Goal: Book appointment/travel/reservation

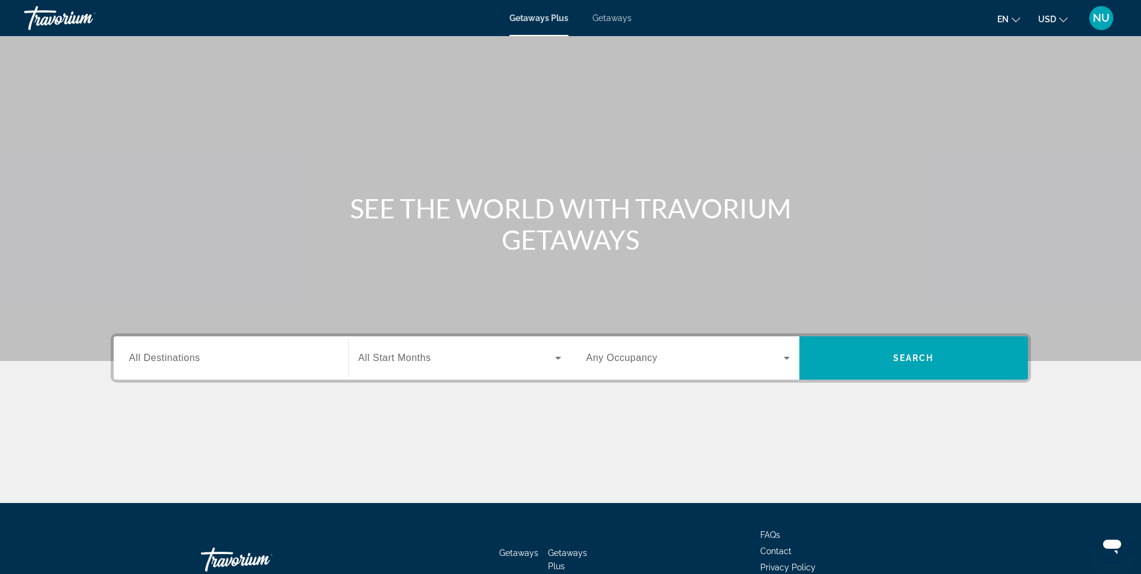
click at [171, 366] on div "Search widget" at bounding box center [230, 358] width 203 height 34
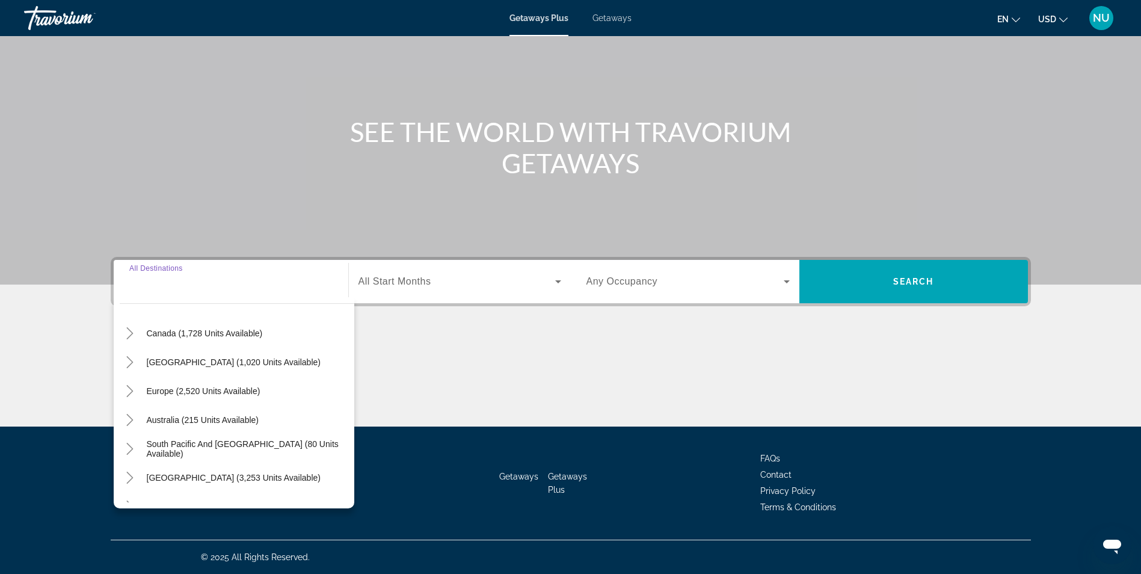
scroll to position [195, 0]
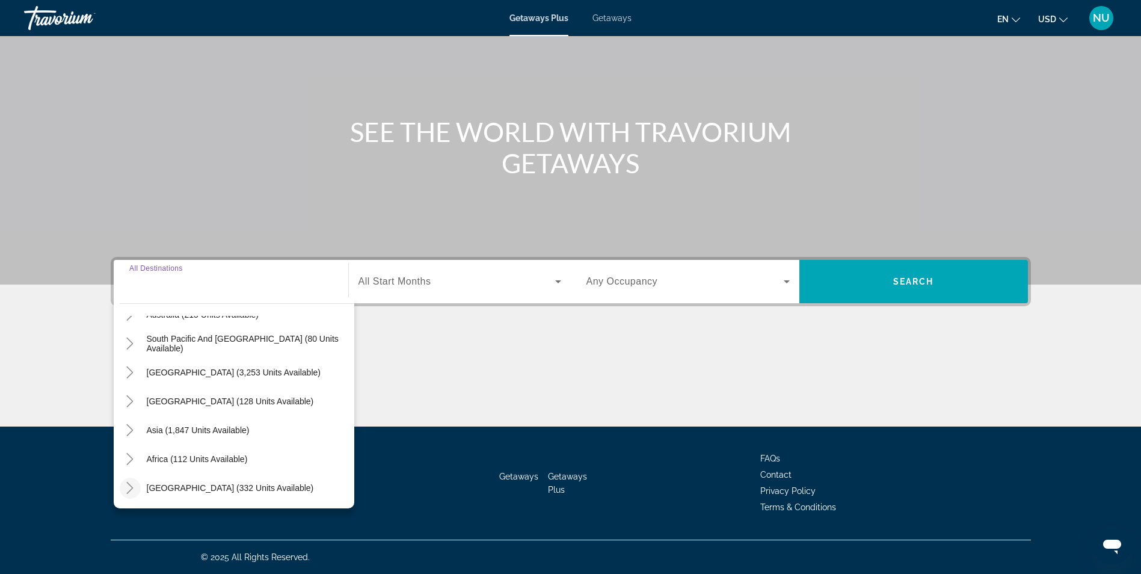
click at [134, 487] on icon "Toggle Middle East (332 units available)" at bounding box center [130, 488] width 12 height 12
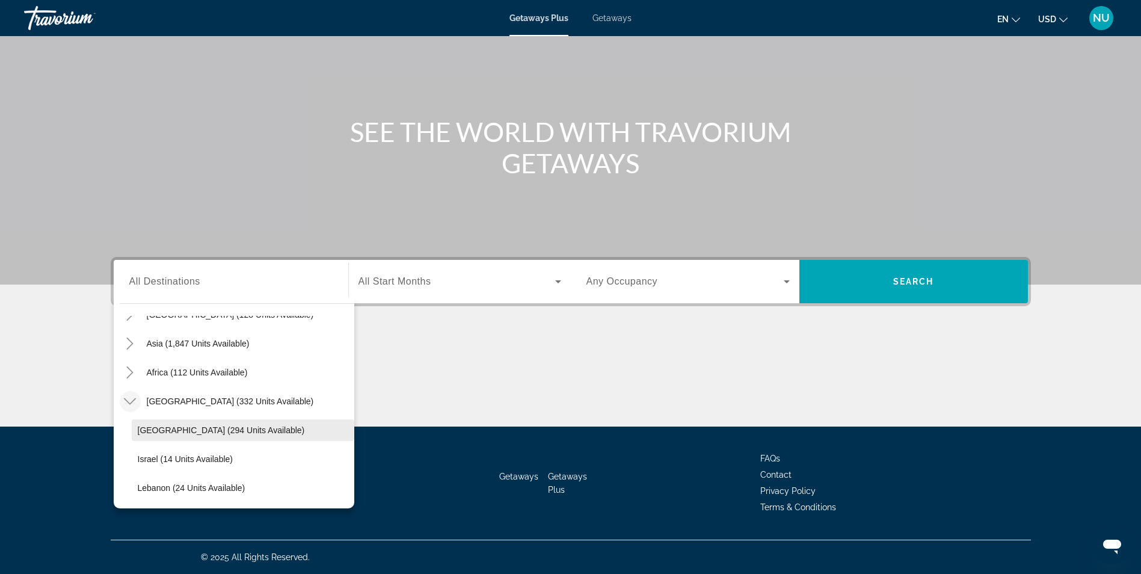
click at [174, 423] on span "Search widget" at bounding box center [243, 430] width 223 height 29
type input "**********"
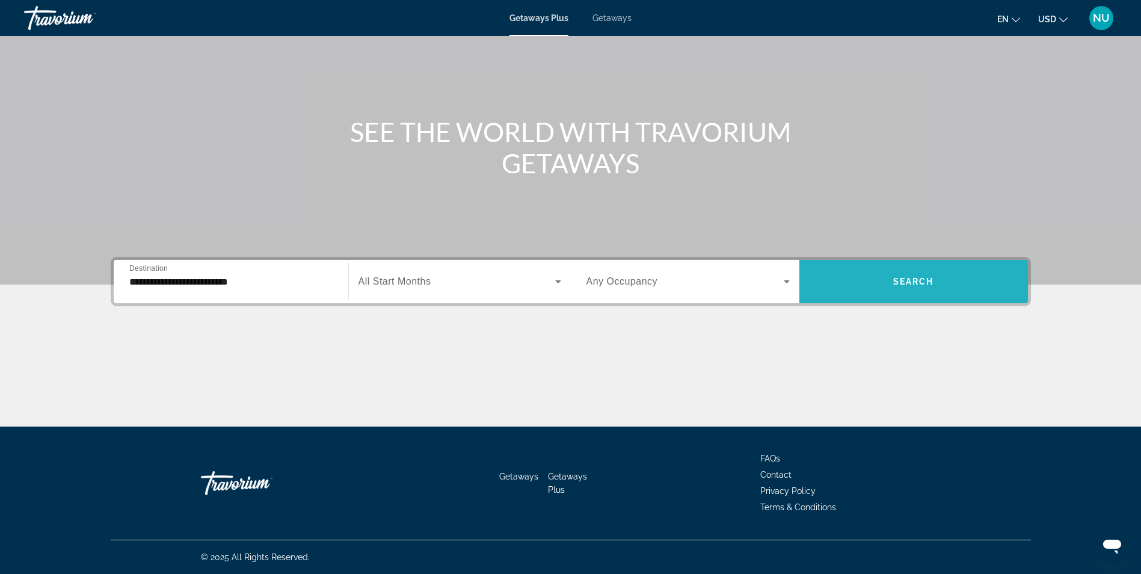
click at [917, 283] on span "Search" at bounding box center [913, 282] width 41 height 10
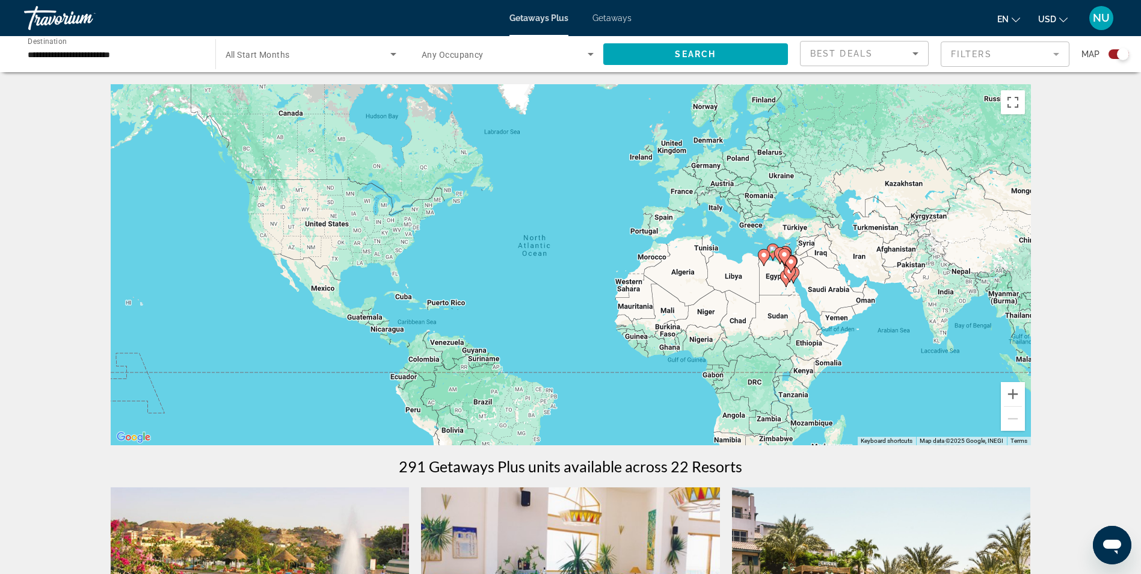
click at [778, 271] on div "To activate drag with keyboard, press Alt + Enter. Once in keyboard drag state,…" at bounding box center [571, 264] width 920 height 361
click at [775, 280] on div "To activate drag with keyboard, press Alt + Enter. Once in keyboard drag state,…" at bounding box center [571, 264] width 920 height 361
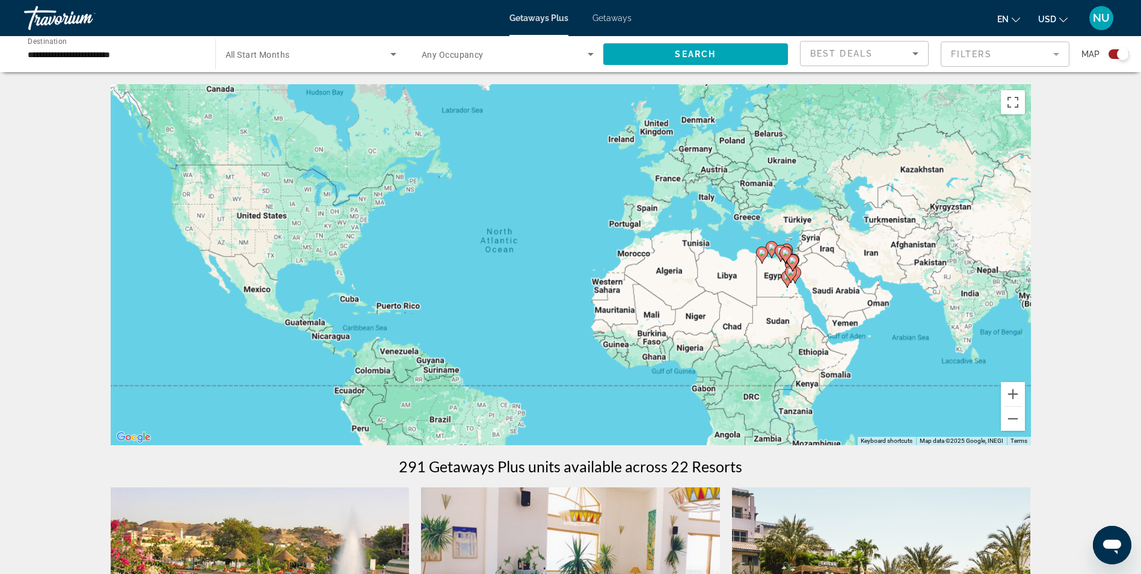
click at [775, 280] on div "To activate drag with keyboard, press Alt + Enter. Once in keyboard drag state,…" at bounding box center [571, 264] width 920 height 361
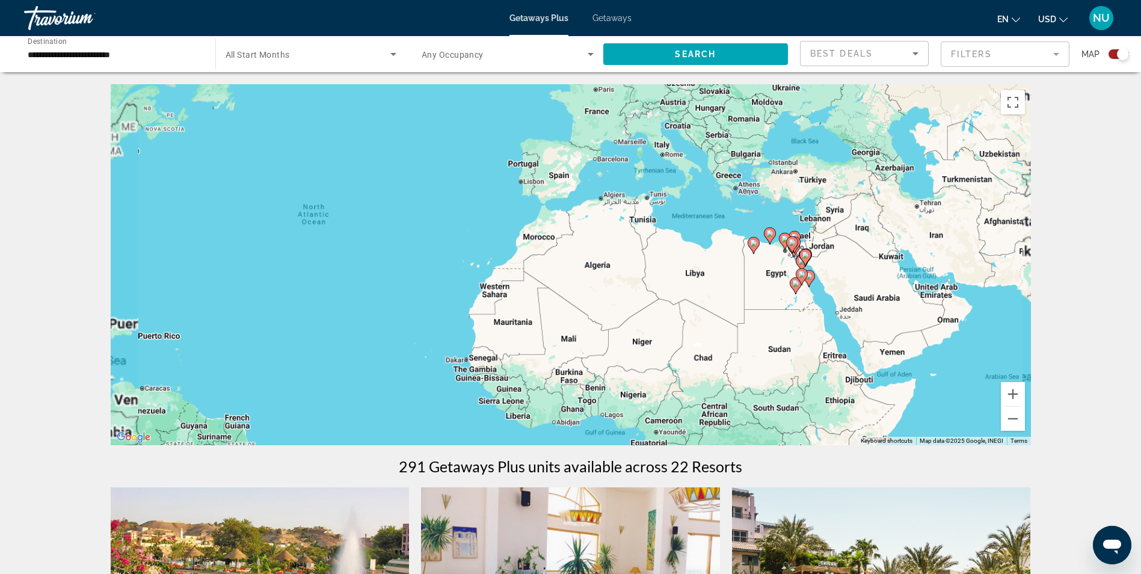
click at [775, 280] on div "To activate drag with keyboard, press Alt + Enter. Once in keyboard drag state,…" at bounding box center [571, 264] width 920 height 361
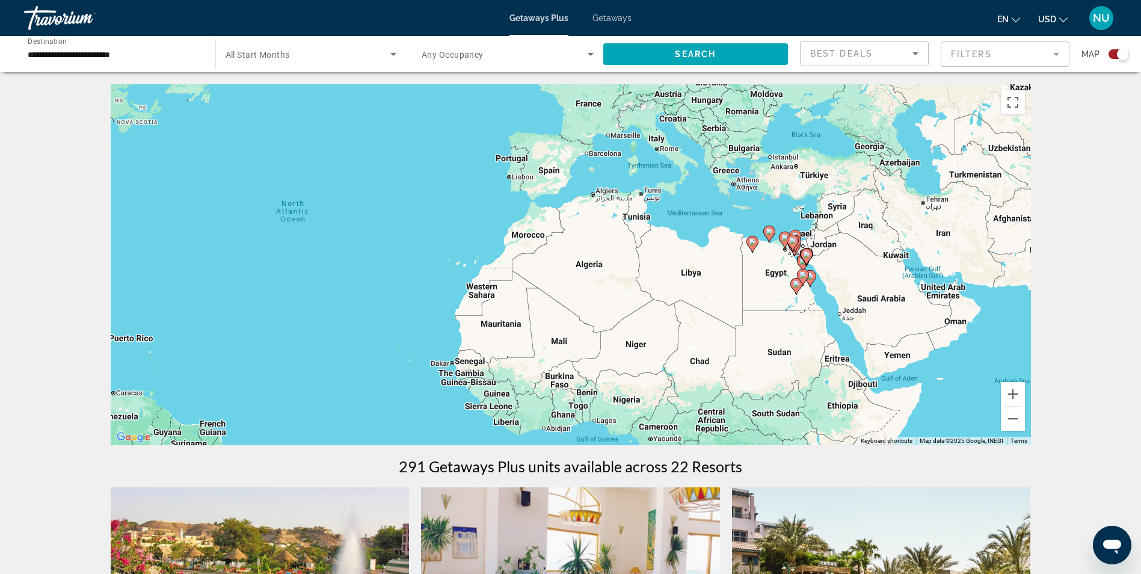
click at [775, 280] on div "To activate drag with keyboard, press Alt + Enter. Once in keyboard drag state,…" at bounding box center [571, 264] width 920 height 361
click at [785, 274] on div "To activate drag with keyboard, press Alt + Enter. Once in keyboard drag state,…" at bounding box center [571, 264] width 920 height 361
drag, startPoint x: 785, startPoint y: 274, endPoint x: 788, endPoint y: 259, distance: 15.9
click at [787, 268] on div "To activate drag with keyboard, press Alt + Enter. Once in keyboard drag state,…" at bounding box center [571, 264] width 920 height 361
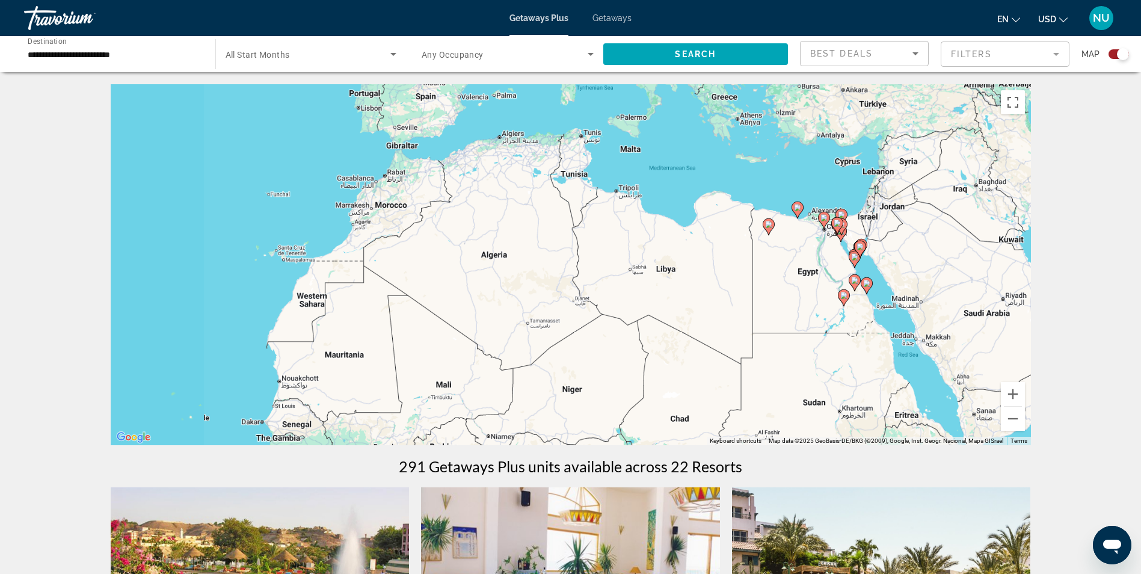
click at [788, 259] on div "To activate drag with keyboard, press Alt + Enter. Once in keyboard drag state,…" at bounding box center [571, 264] width 920 height 361
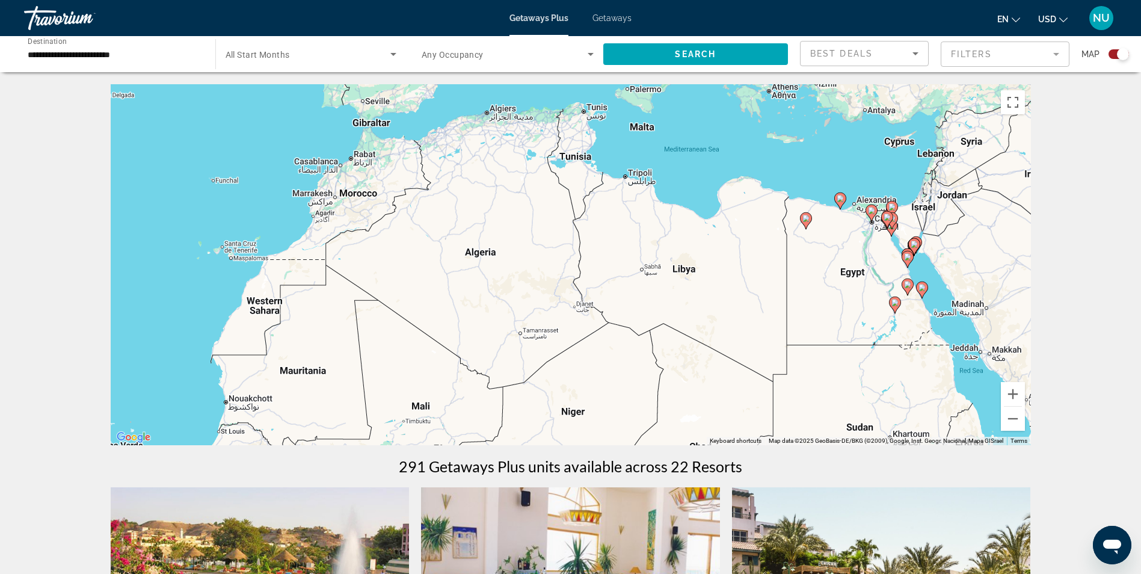
click at [881, 240] on div "To activate drag with keyboard, press Alt + Enter. Once in keyboard drag state,…" at bounding box center [571, 264] width 920 height 361
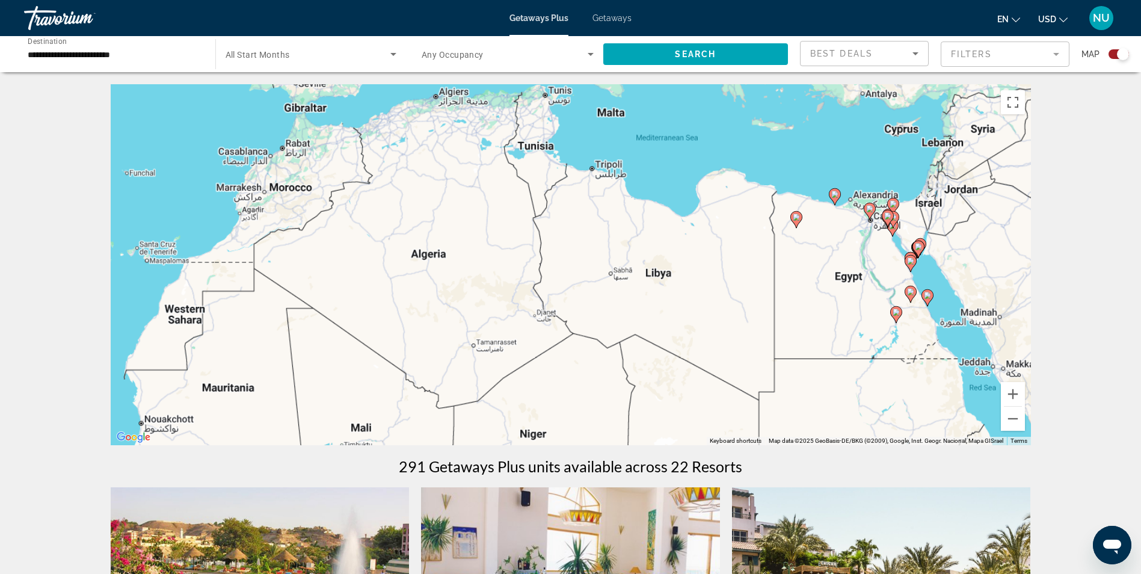
click at [881, 240] on div "To activate drag with keyboard, press Alt + Enter. Once in keyboard drag state,…" at bounding box center [571, 264] width 920 height 361
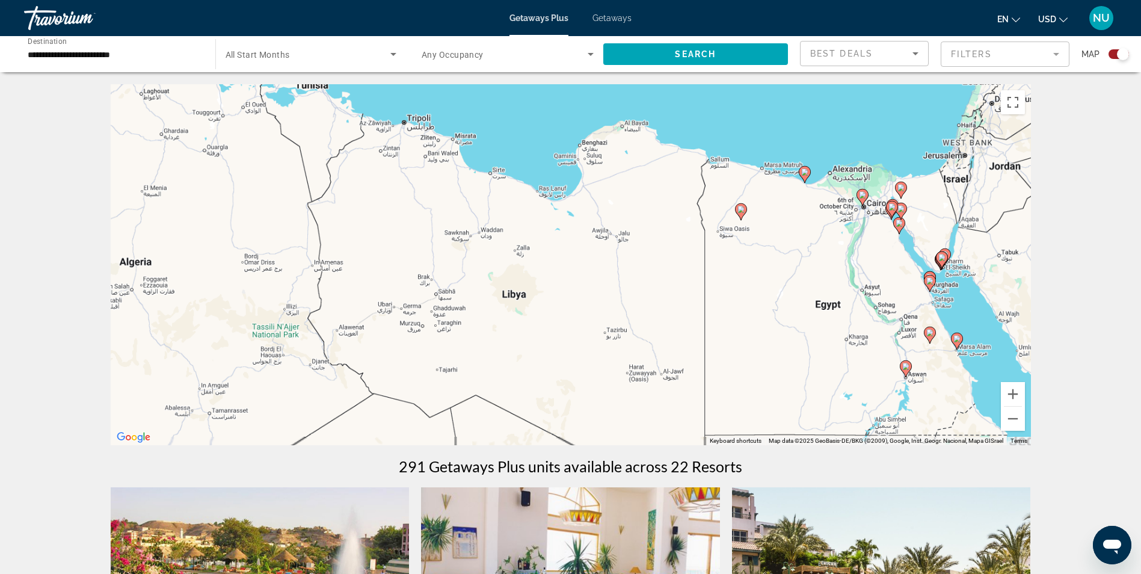
click at [881, 240] on div "To activate drag with keyboard, press Alt + Enter. Once in keyboard drag state,…" at bounding box center [571, 264] width 920 height 361
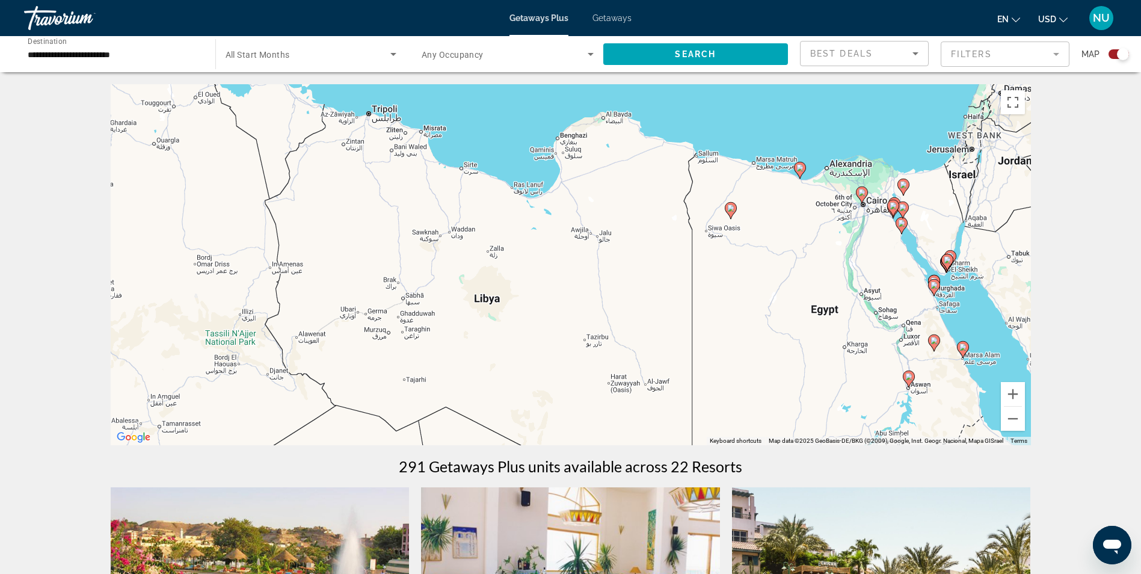
click at [881, 241] on div "To activate drag with keyboard, press Alt + Enter. Once in keyboard drag state,…" at bounding box center [571, 264] width 920 height 361
click at [882, 195] on div "To activate drag with keyboard, press Alt + Enter. Once in keyboard drag state,…" at bounding box center [571, 264] width 920 height 361
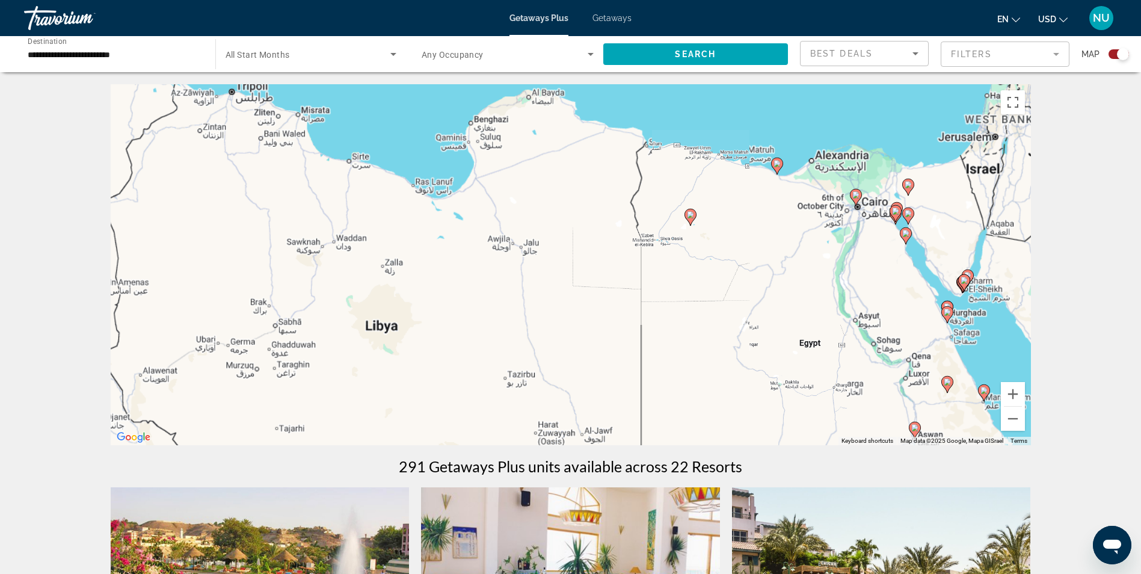
click at [882, 195] on div "To activate drag with keyboard, press Alt + Enter. Once in keyboard drag state,…" at bounding box center [571, 264] width 920 height 361
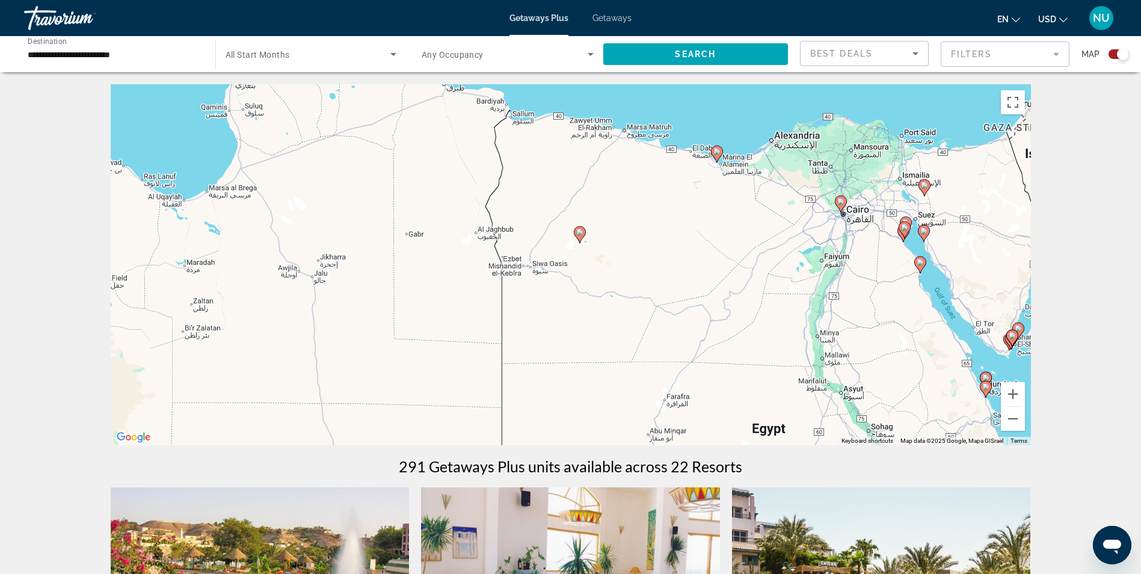
click at [720, 150] on image "Main content" at bounding box center [716, 151] width 7 height 7
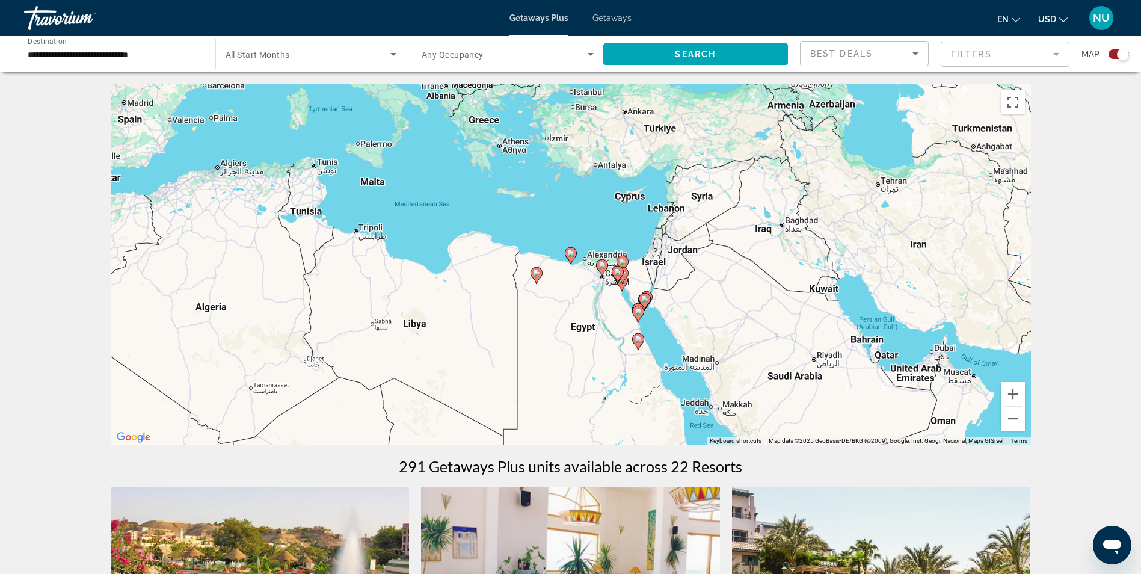
click at [568, 264] on gmp-advanced-marker "Main content" at bounding box center [571, 256] width 12 height 18
type input "**********"
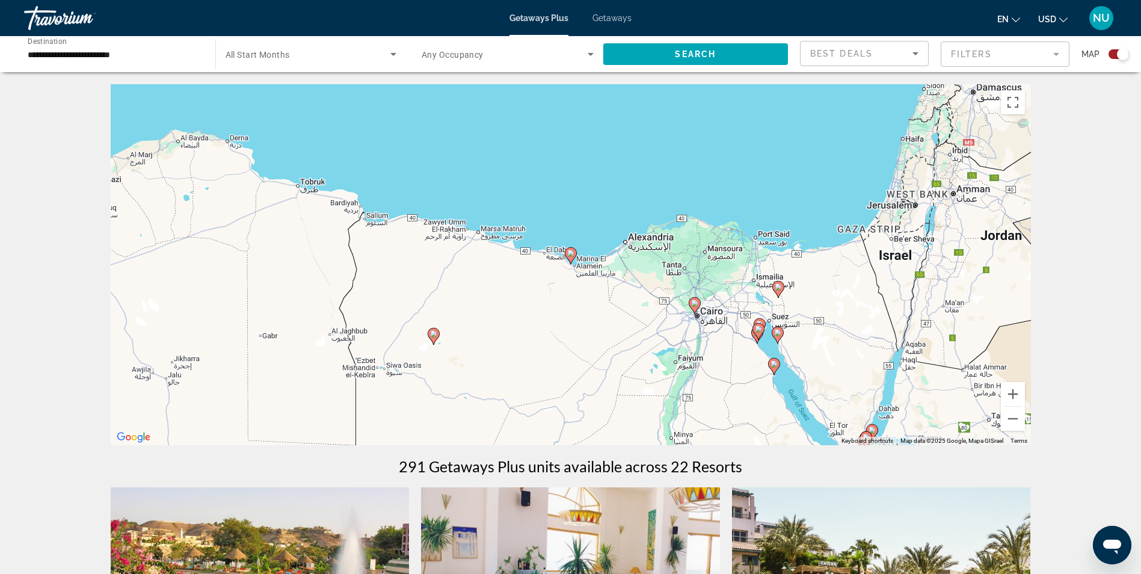
click at [569, 254] on image "Main content" at bounding box center [570, 253] width 7 height 7
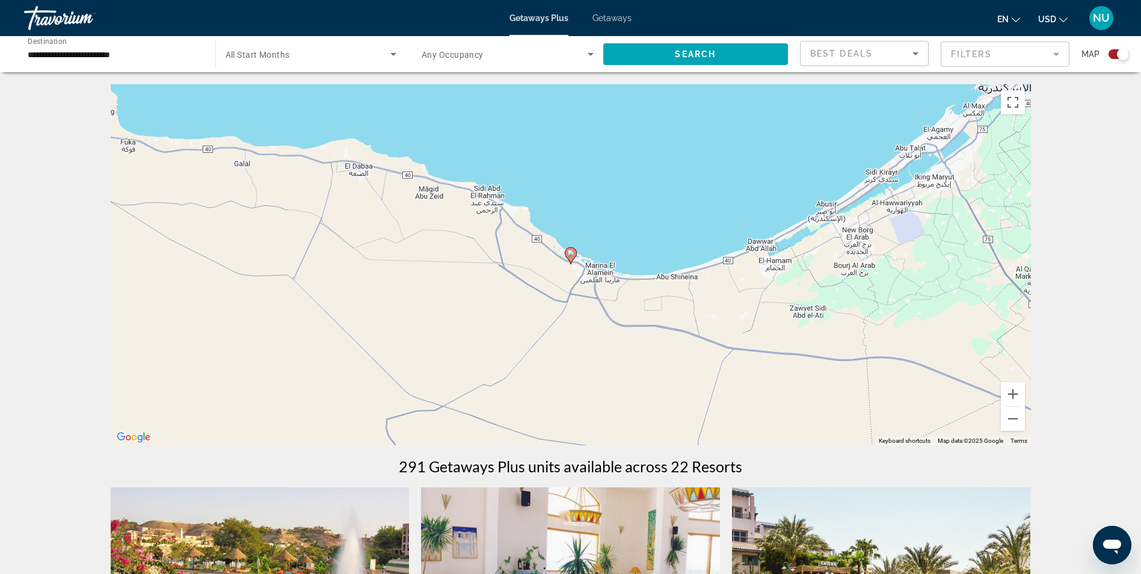
click at [571, 253] on image "Main content" at bounding box center [570, 253] width 7 height 7
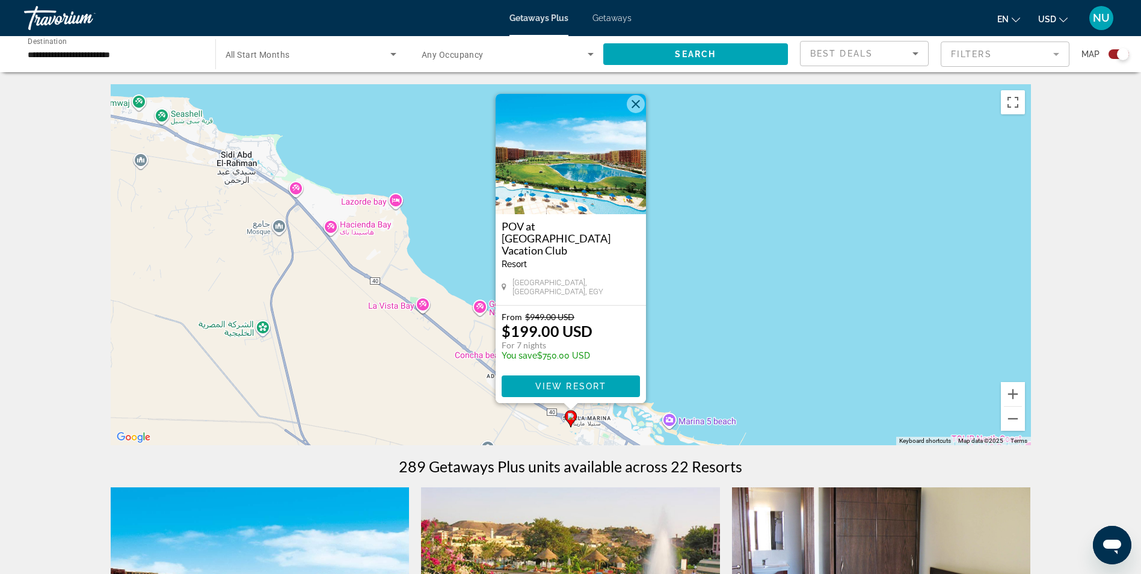
click at [595, 195] on img "Main content" at bounding box center [571, 154] width 150 height 120
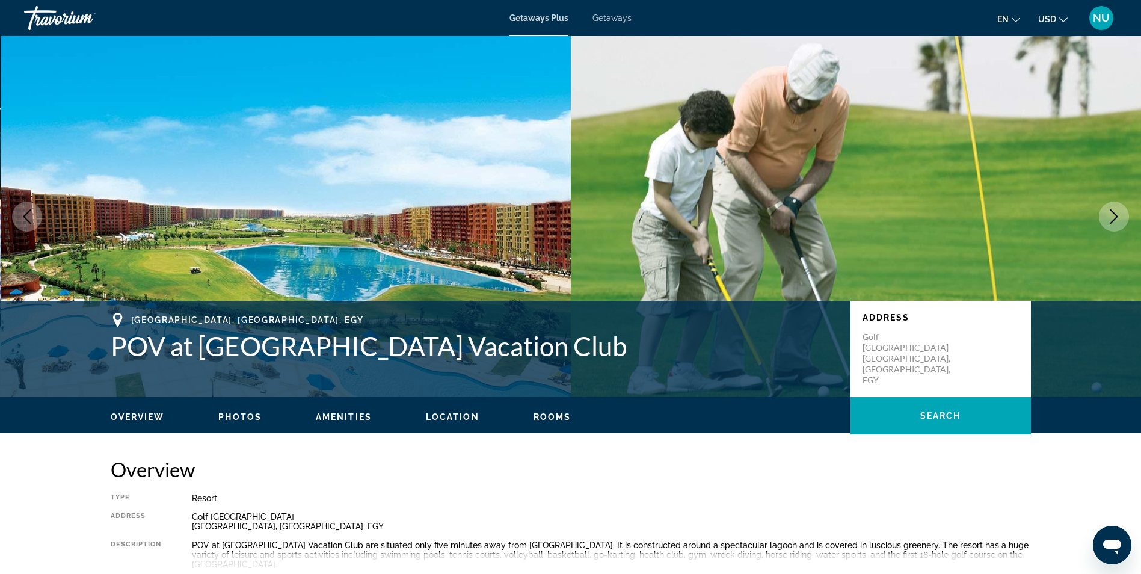
click at [1105, 212] on button "Next image" at bounding box center [1114, 216] width 30 height 30
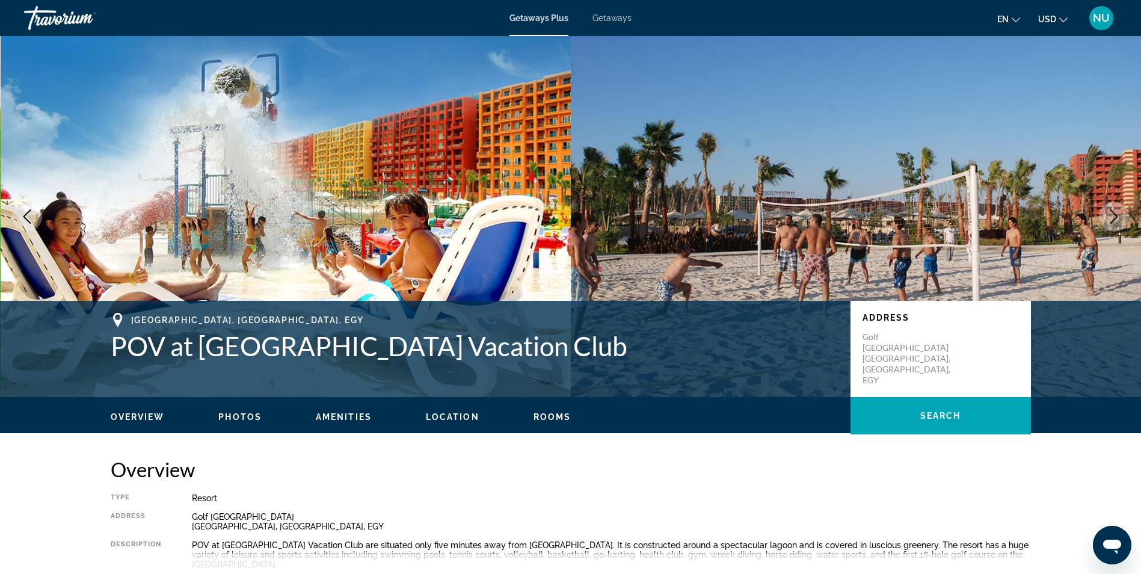
click at [1107, 213] on icon "Next image" at bounding box center [1114, 216] width 14 height 14
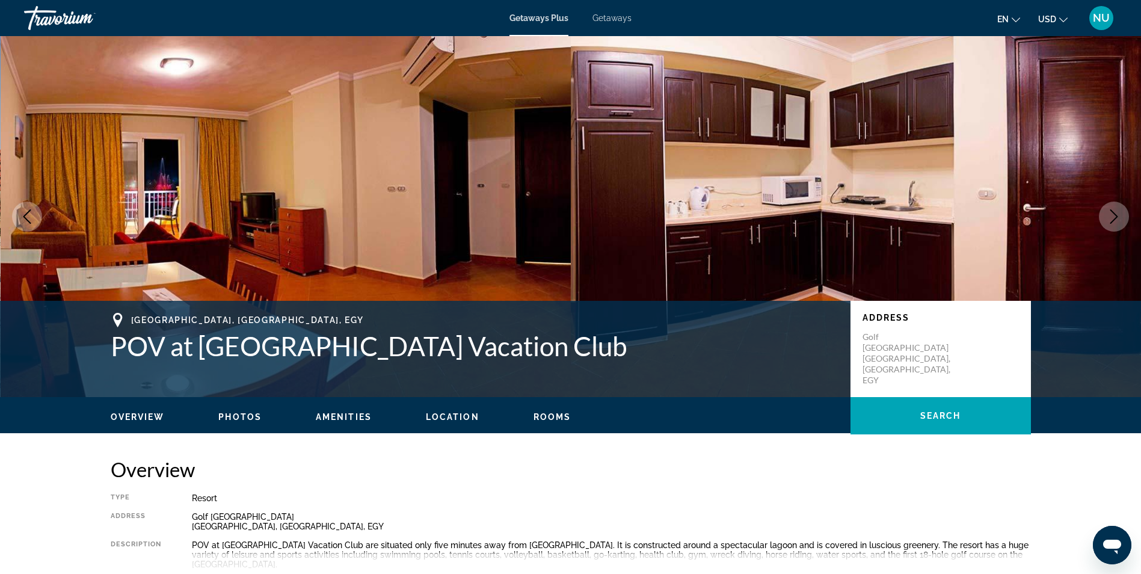
click at [1107, 213] on icon "Next image" at bounding box center [1114, 216] width 14 height 14
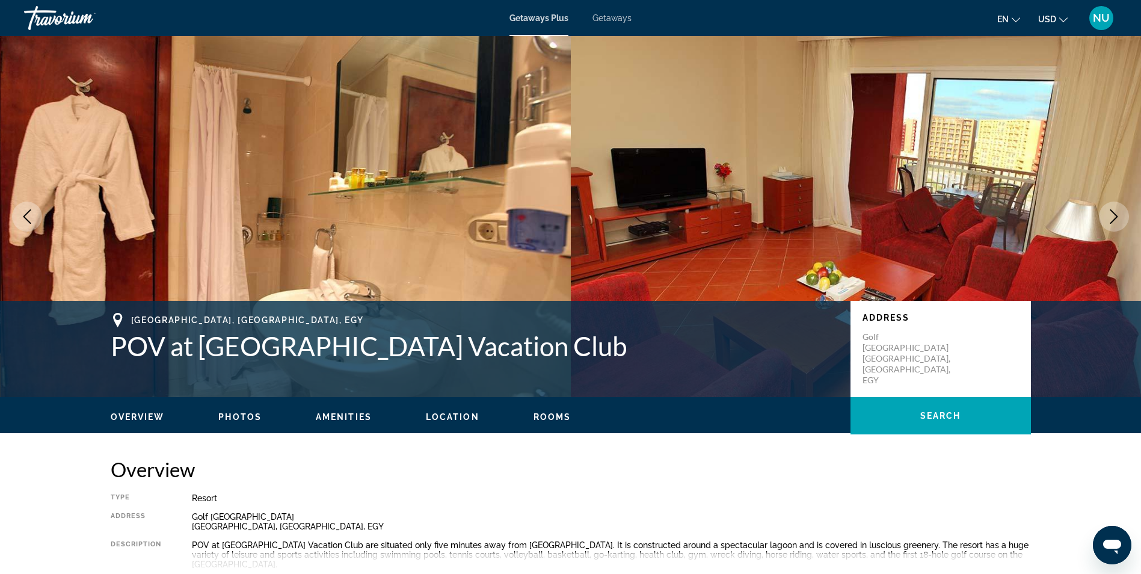
click at [1107, 213] on icon "Next image" at bounding box center [1114, 216] width 14 height 14
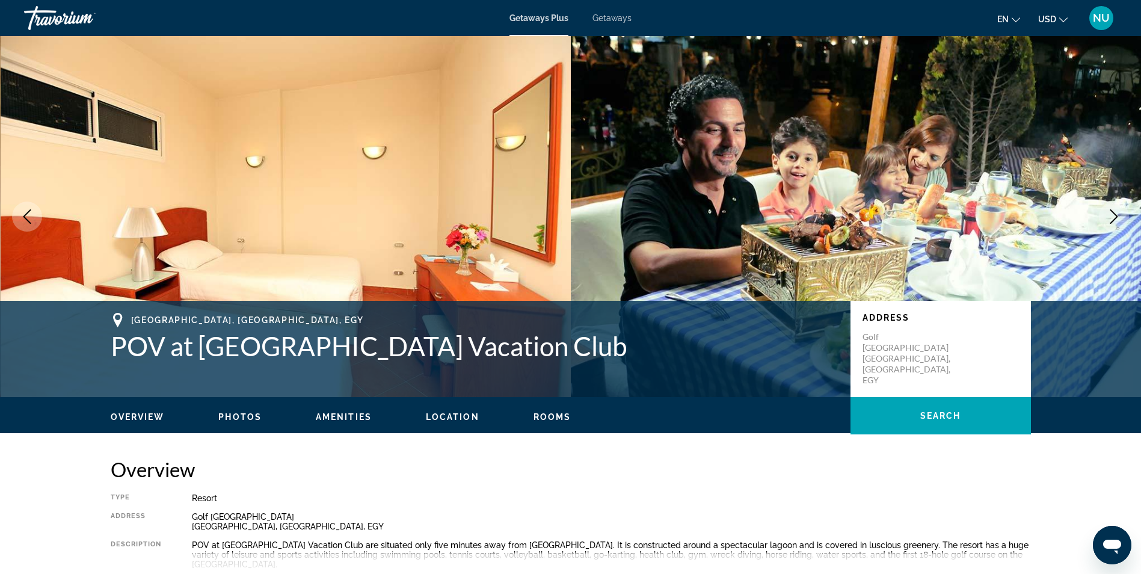
click at [1107, 213] on icon "Next image" at bounding box center [1114, 216] width 14 height 14
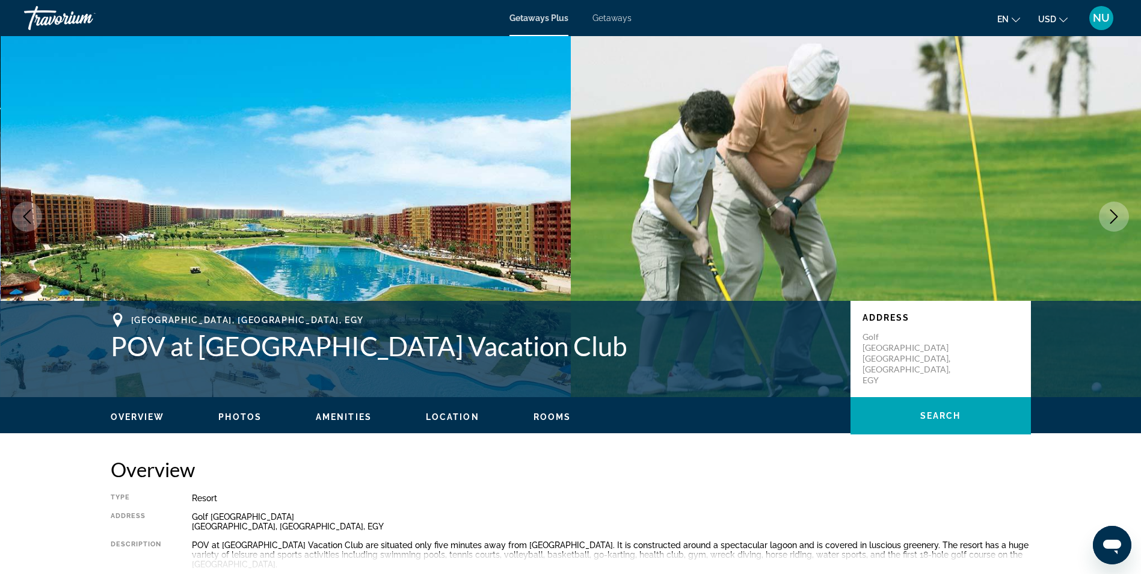
click at [1107, 213] on icon "Next image" at bounding box center [1114, 216] width 14 height 14
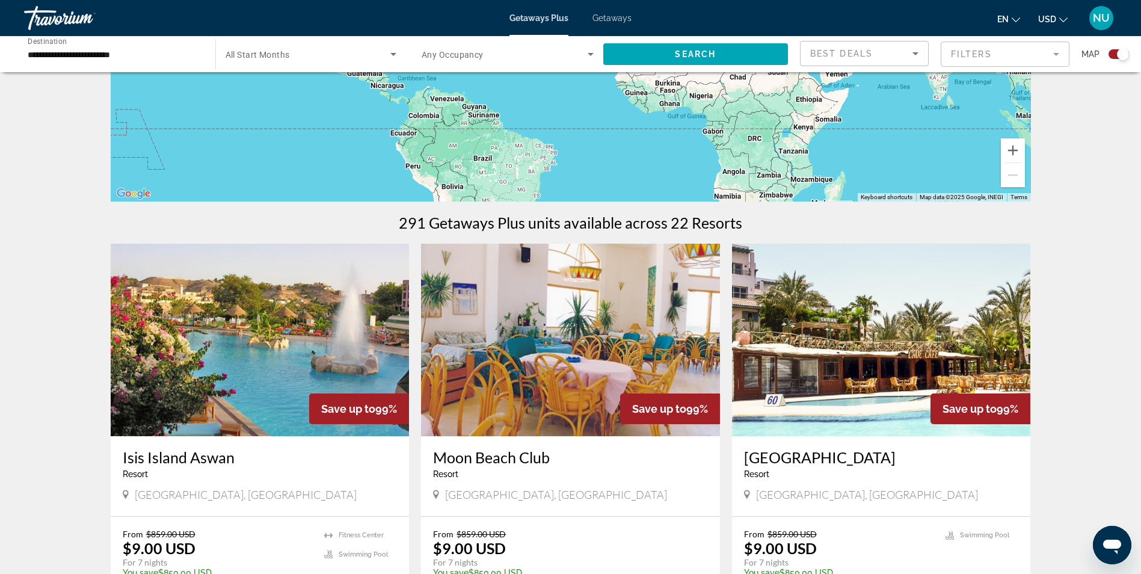
scroll to position [180, 0]
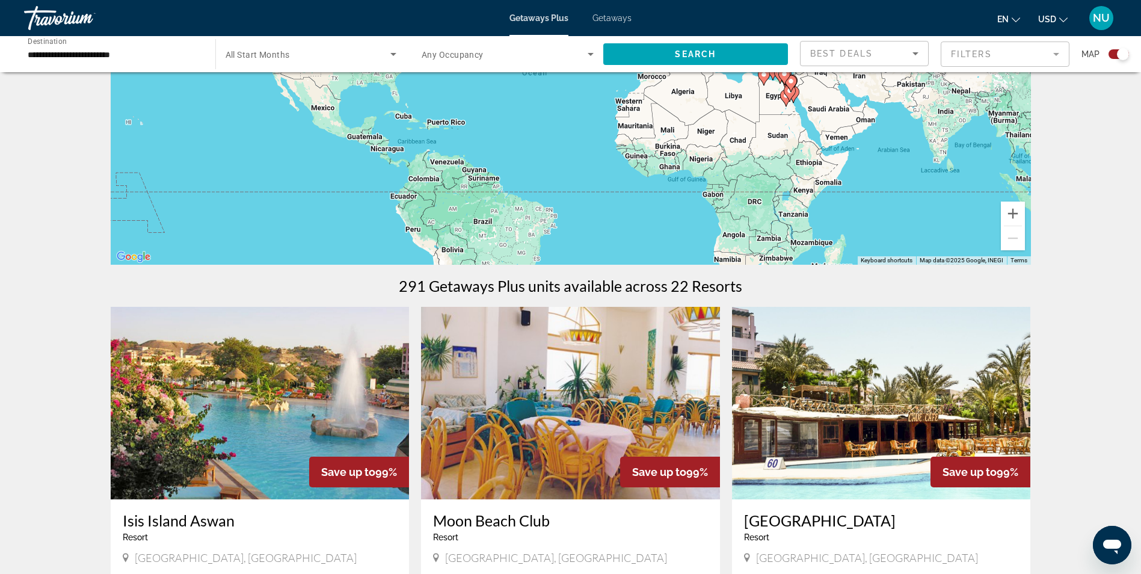
click at [134, 55] on input "**********" at bounding box center [114, 55] width 172 height 14
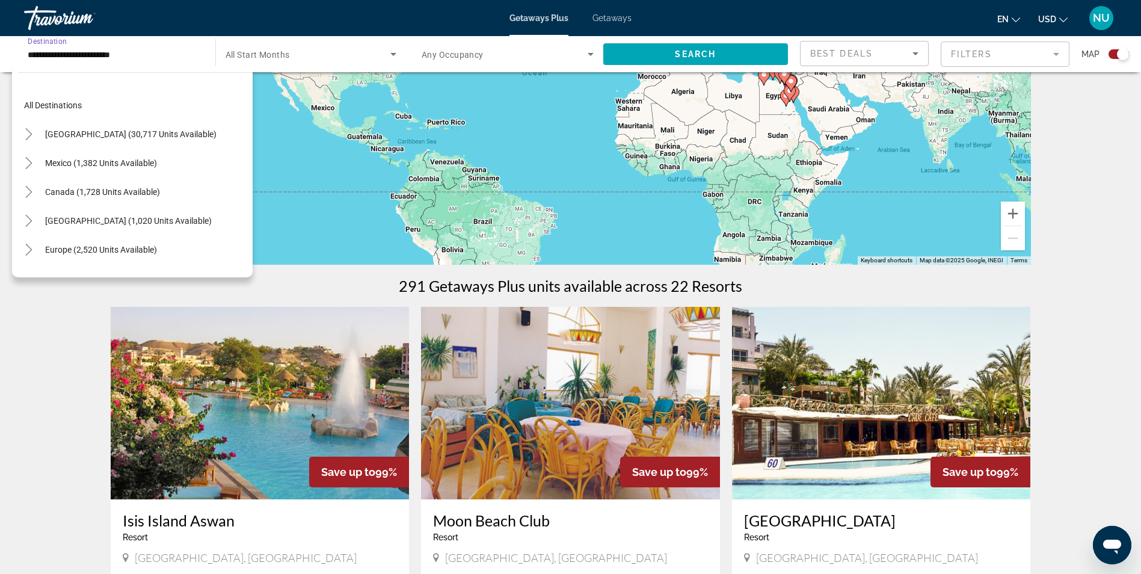
scroll to position [281, 0]
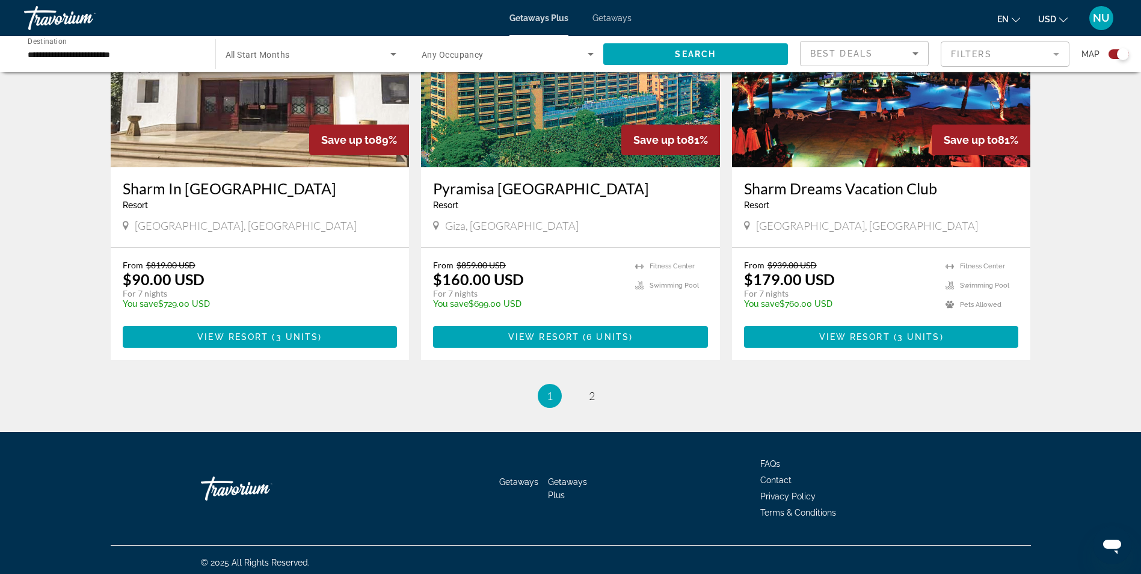
scroll to position [1745, 0]
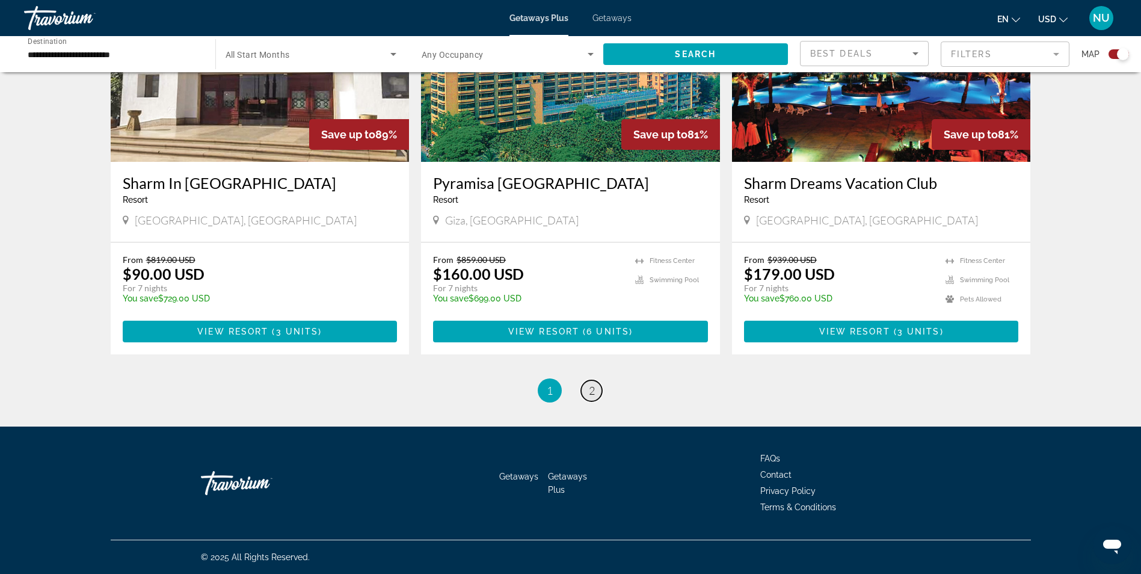
click at [595, 389] on link "page 2" at bounding box center [591, 390] width 21 height 21
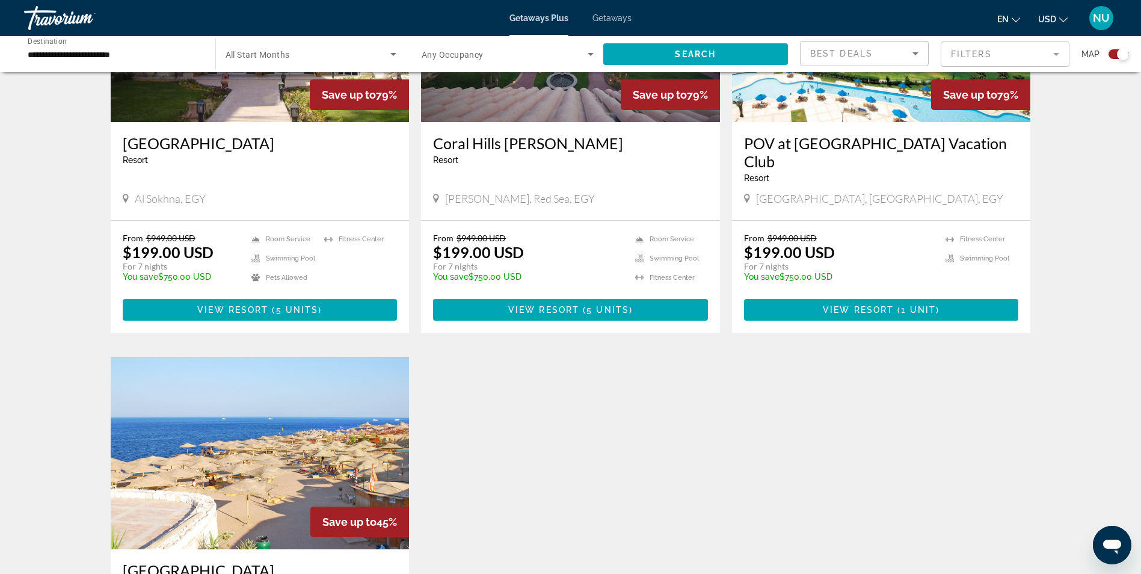
scroll to position [1504, 0]
